Goal: Find specific page/section: Find specific page/section

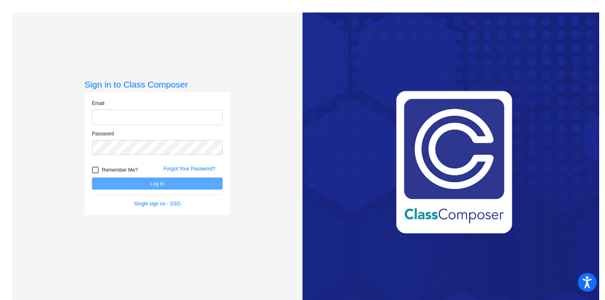
type input "[EMAIL_ADDRESS][DOMAIN_NAME]"
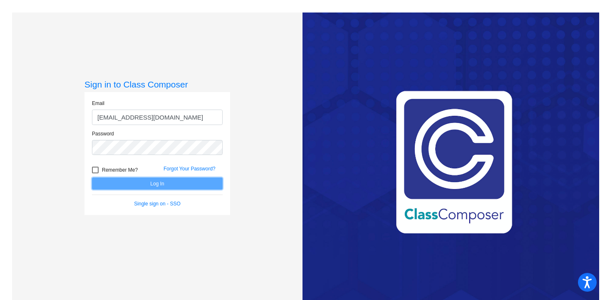
click at [150, 185] on button "Log In" at bounding box center [157, 183] width 131 height 12
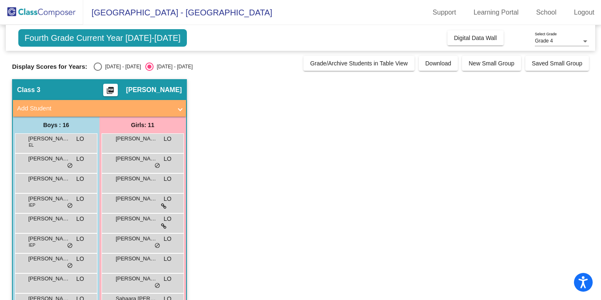
click at [98, 66] on div "Select an option" at bounding box center [98, 66] width 8 height 8
click at [98, 71] on input "[DATE] - [DATE]" at bounding box center [97, 71] width 0 height 0
radio input "true"
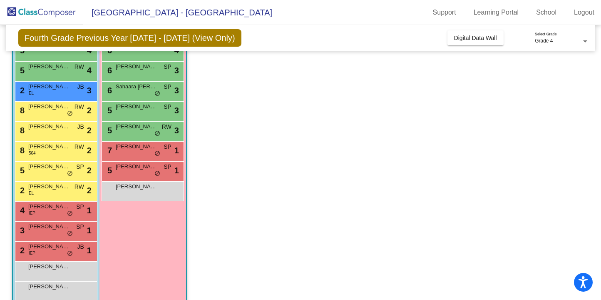
scroll to position [153, 0]
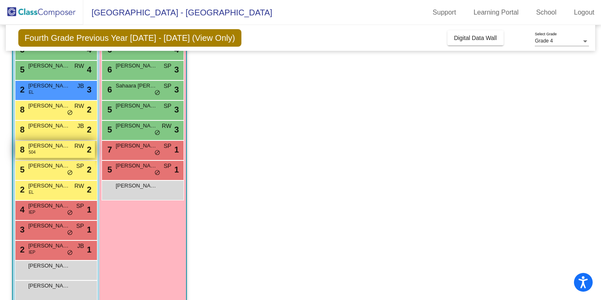
click at [55, 149] on span "[PERSON_NAME]" at bounding box center [49, 146] width 42 height 8
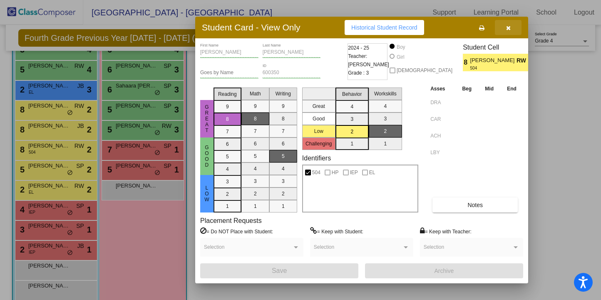
click at [509, 31] on button "button" at bounding box center [508, 27] width 27 height 15
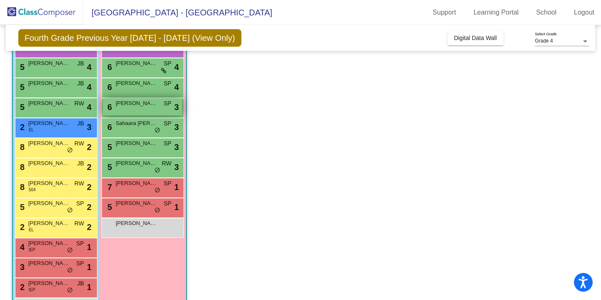
scroll to position [116, 0]
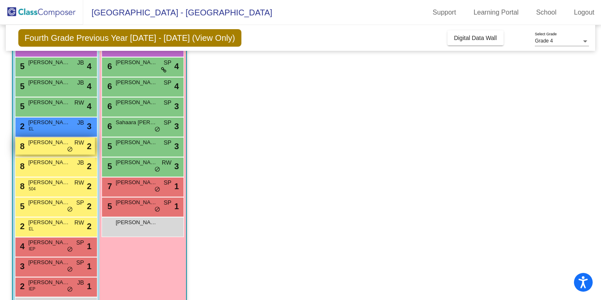
click at [78, 146] on span "RW" at bounding box center [79, 142] width 10 height 9
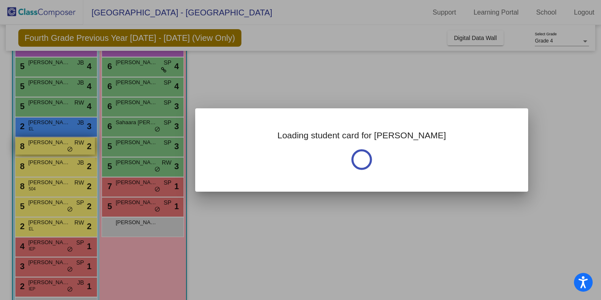
click at [78, 146] on div at bounding box center [300, 150] width 601 height 300
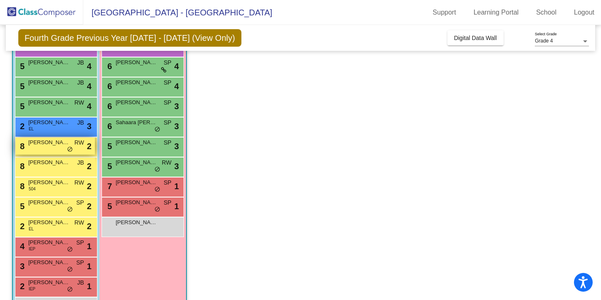
click at [78, 146] on span "RW" at bounding box center [79, 142] width 10 height 9
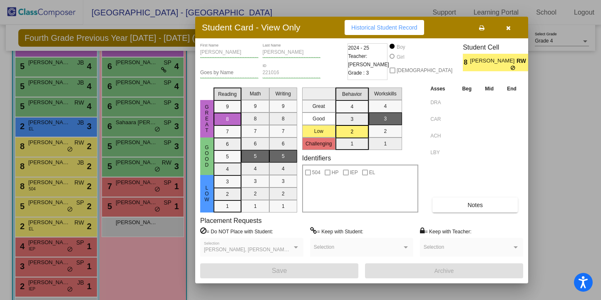
click at [155, 184] on div at bounding box center [300, 150] width 601 height 300
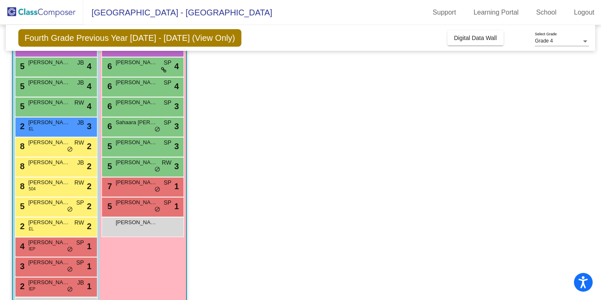
click at [155, 184] on span "[PERSON_NAME]" at bounding box center [137, 182] width 42 height 8
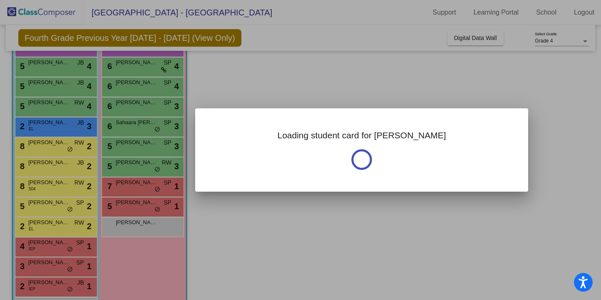
click at [155, 184] on div at bounding box center [300, 150] width 601 height 300
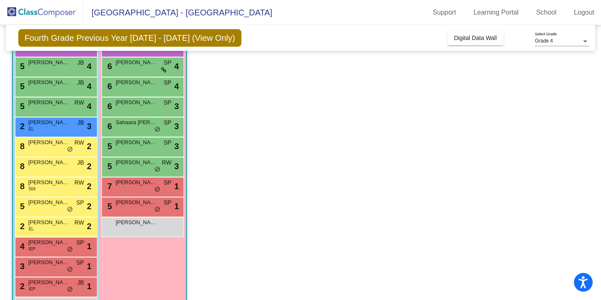
click at [155, 184] on span "[PERSON_NAME]" at bounding box center [137, 182] width 42 height 8
